Goal: Task Accomplishment & Management: Complete application form

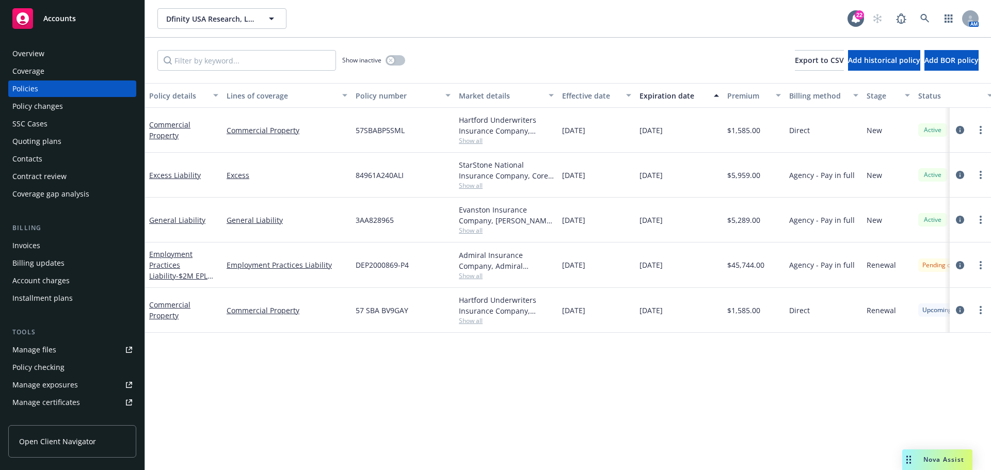
click at [52, 138] on div "Quoting plans" at bounding box center [36, 141] width 49 height 17
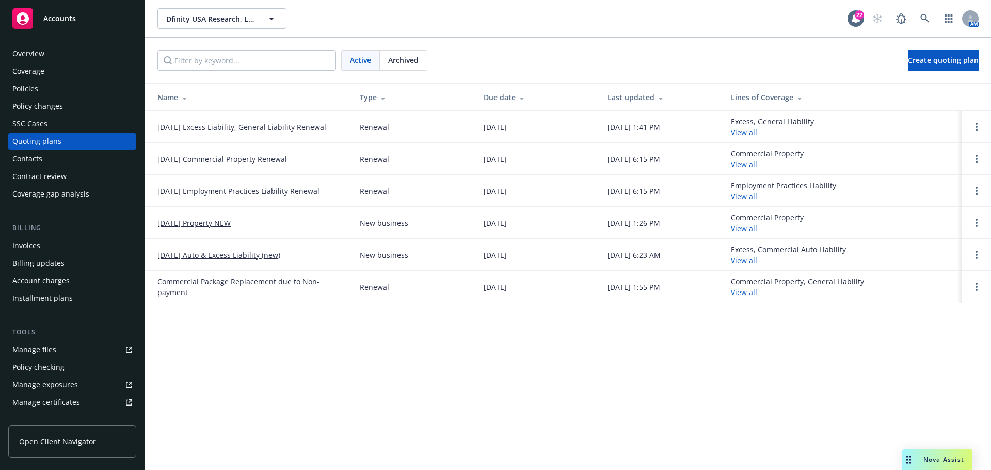
click at [234, 126] on link "[DATE] Excess Liability, General Liability Renewal" at bounding box center [241, 127] width 169 height 11
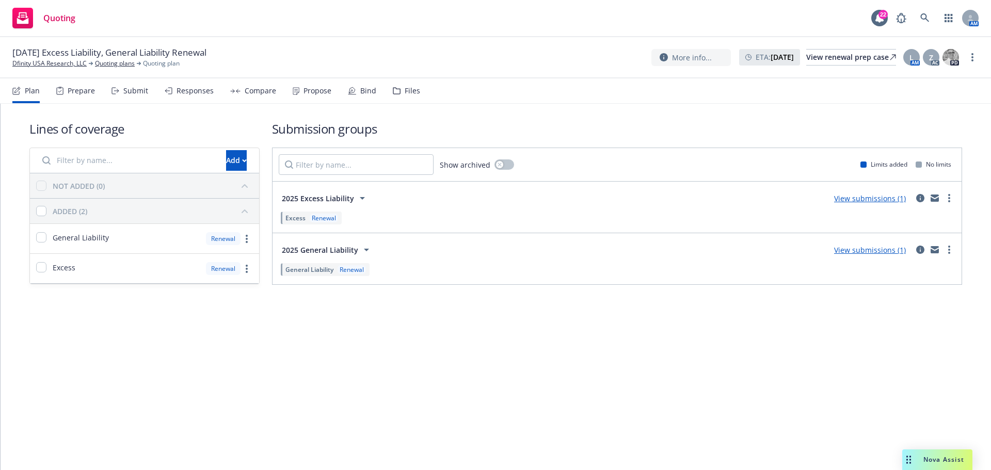
click at [131, 90] on div "Submit" at bounding box center [135, 91] width 25 height 8
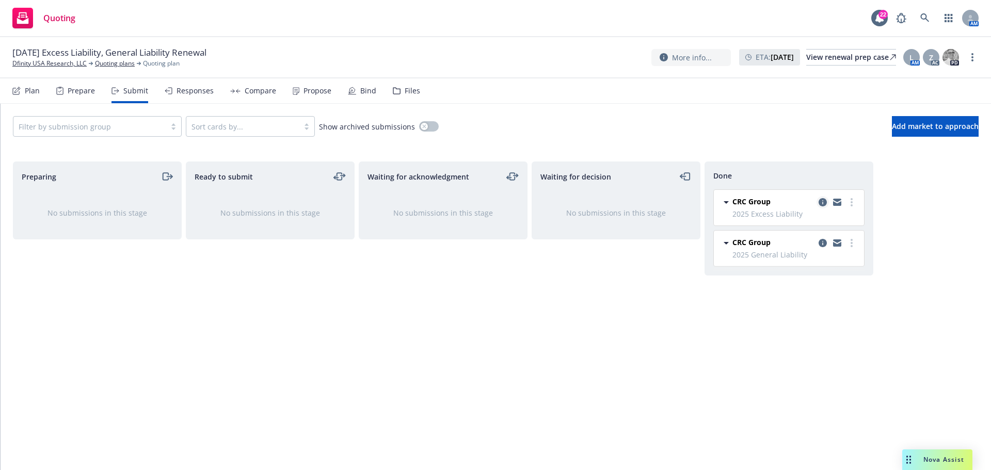
click at [819, 199] on icon "copy logging email" at bounding box center [823, 202] width 8 height 8
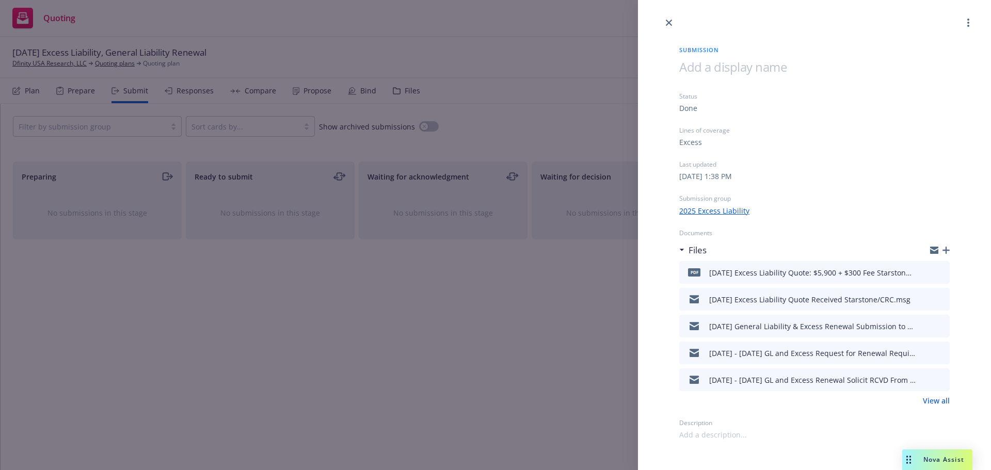
click at [924, 271] on icon "download file" at bounding box center [923, 271] width 8 height 8
click at [668, 21] on icon "close" at bounding box center [669, 23] width 6 height 6
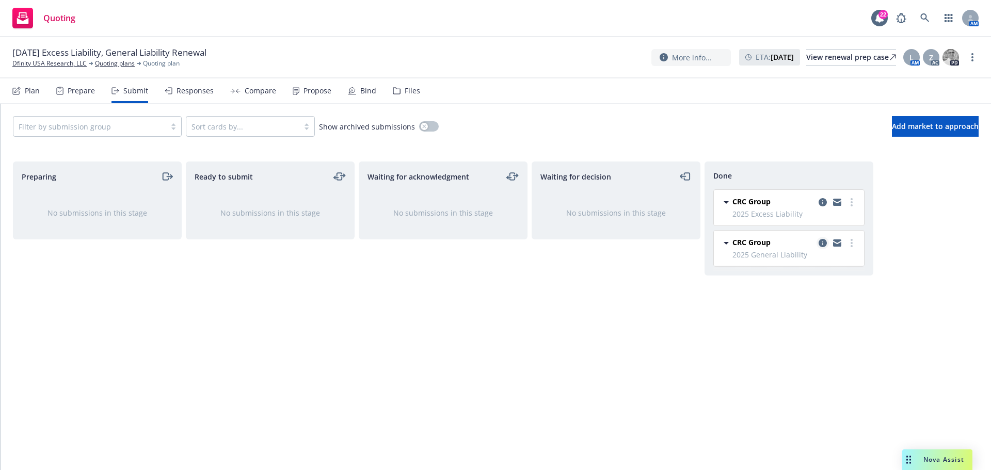
click at [823, 244] on icon "copy logging email" at bounding box center [823, 243] width 8 height 8
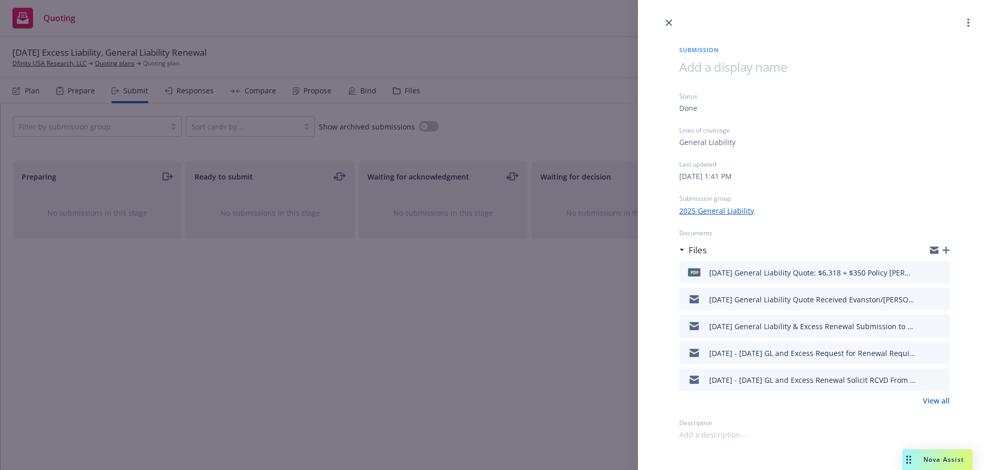
click at [939, 273] on icon "preview file" at bounding box center [939, 271] width 9 height 7
click at [667, 20] on icon "close" at bounding box center [669, 23] width 6 height 6
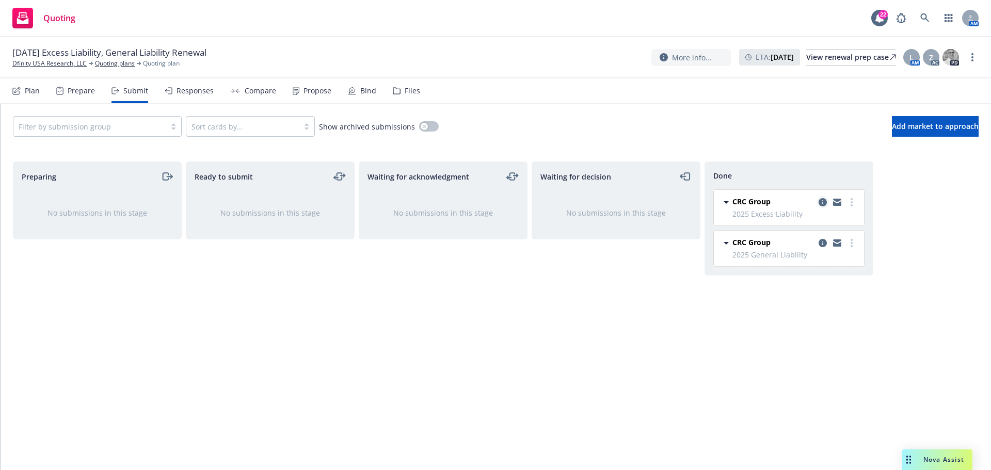
click at [824, 202] on icon "copy logging email" at bounding box center [823, 202] width 8 height 8
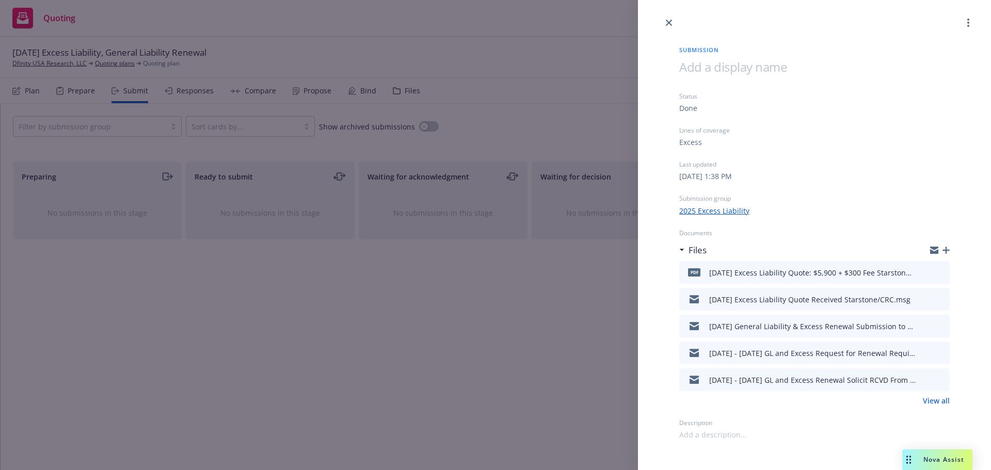
click at [939, 271] on icon "preview file" at bounding box center [939, 271] width 9 height 7
click at [671, 19] on link "close" at bounding box center [669, 23] width 12 height 12
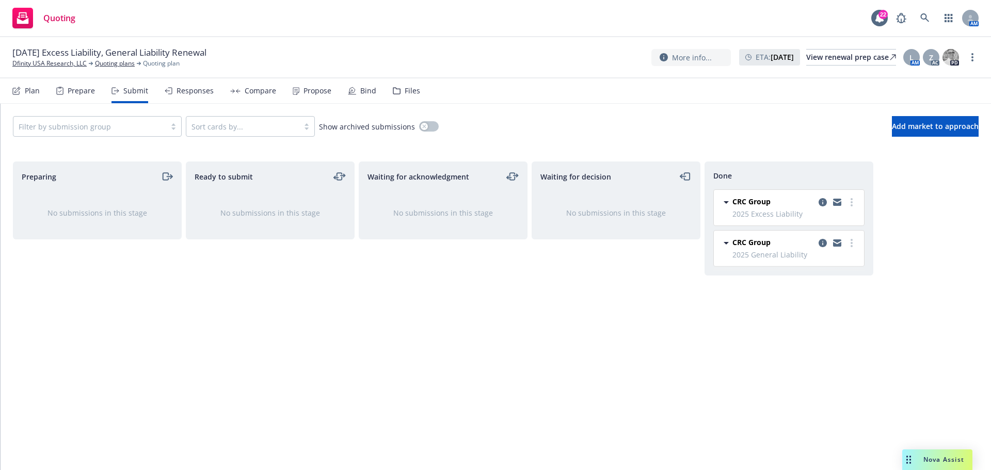
click at [179, 87] on div "Responses" at bounding box center [195, 91] width 37 height 8
